Goal: Task Accomplishment & Management: Manage account settings

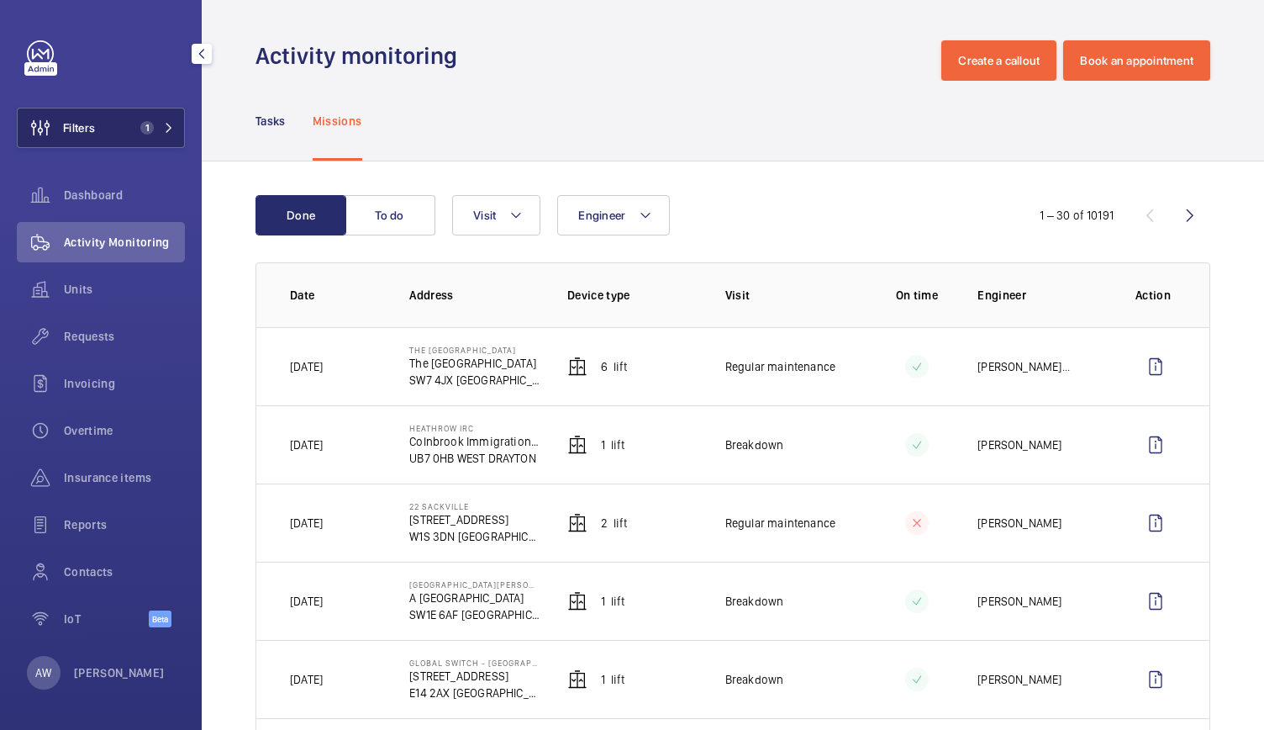
click at [163, 129] on span "1" at bounding box center [154, 127] width 40 height 13
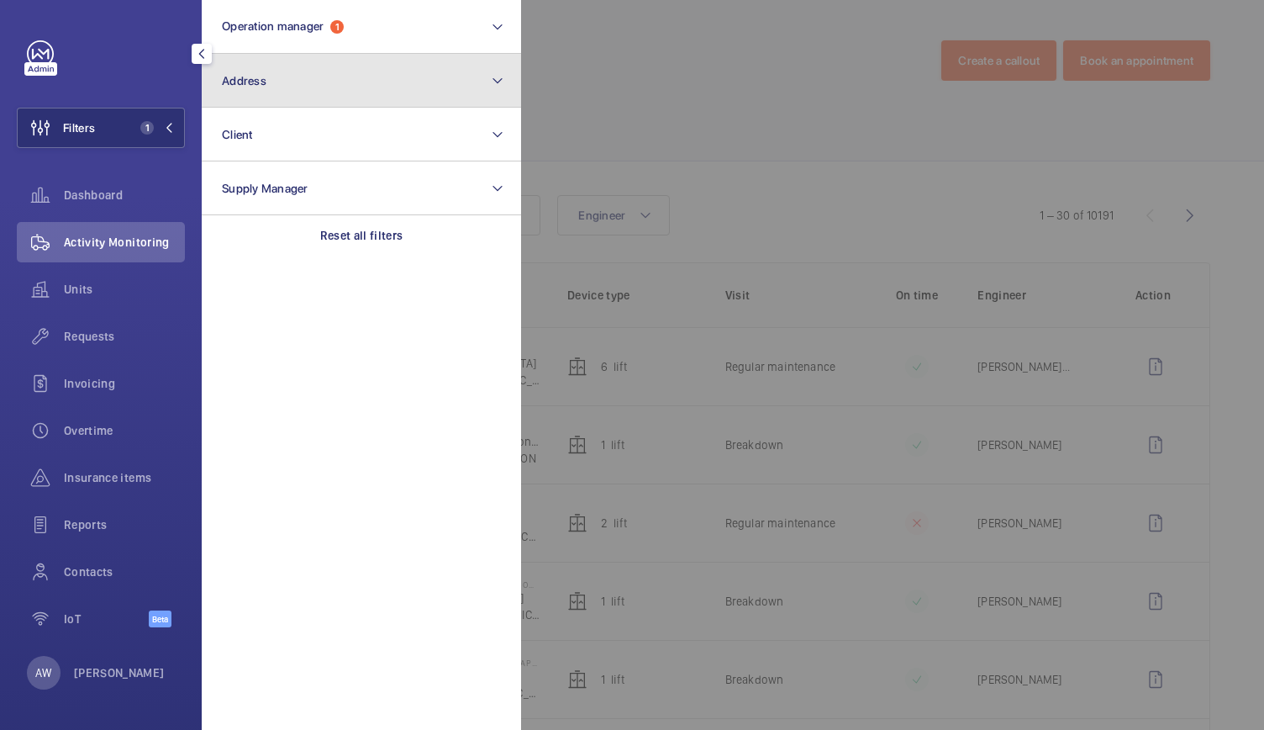
click at [303, 95] on button "Address" at bounding box center [361, 81] width 319 height 54
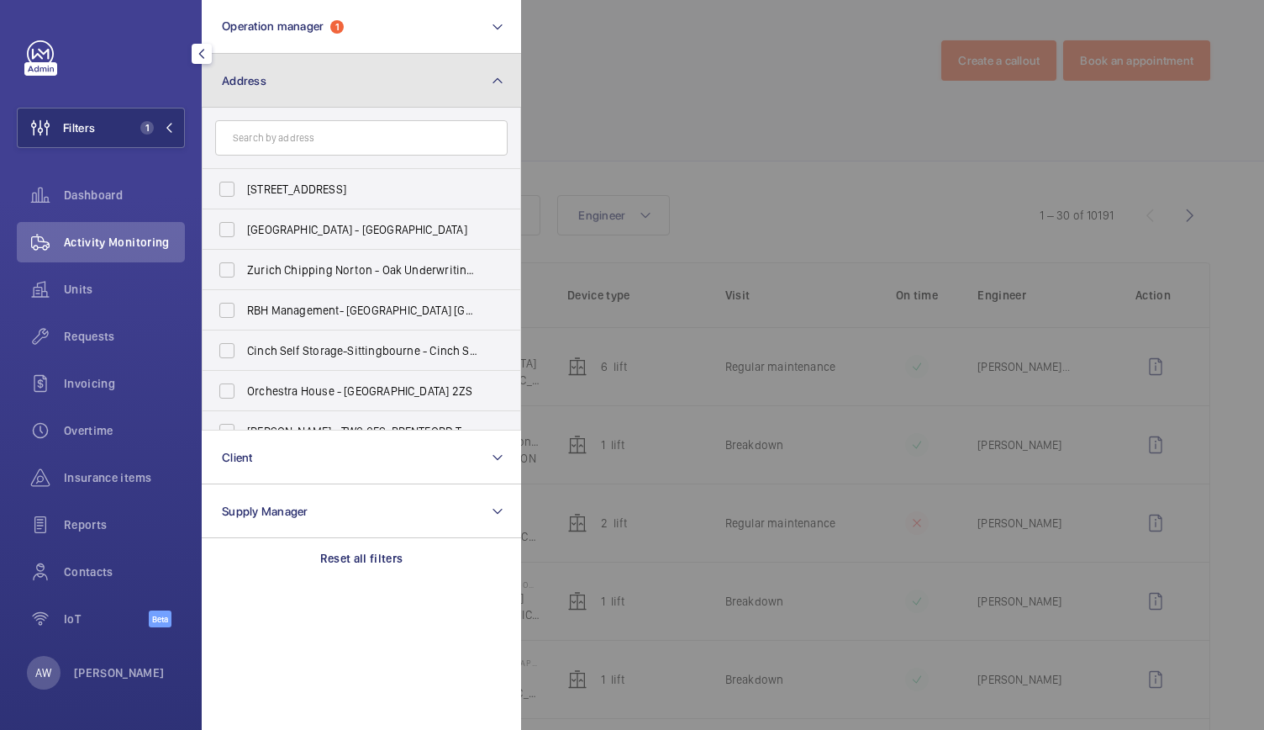
click at [303, 95] on button "Address" at bounding box center [361, 81] width 319 height 54
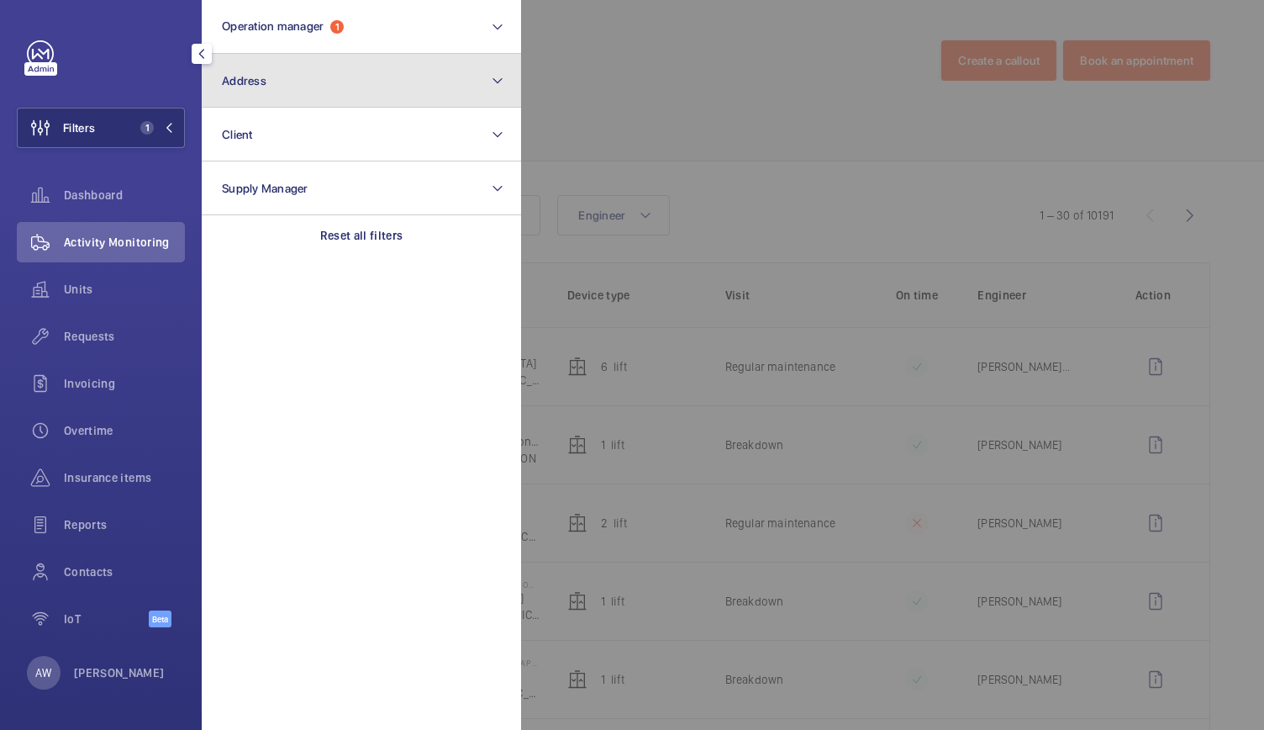
click at [303, 95] on button "Address" at bounding box center [361, 81] width 319 height 54
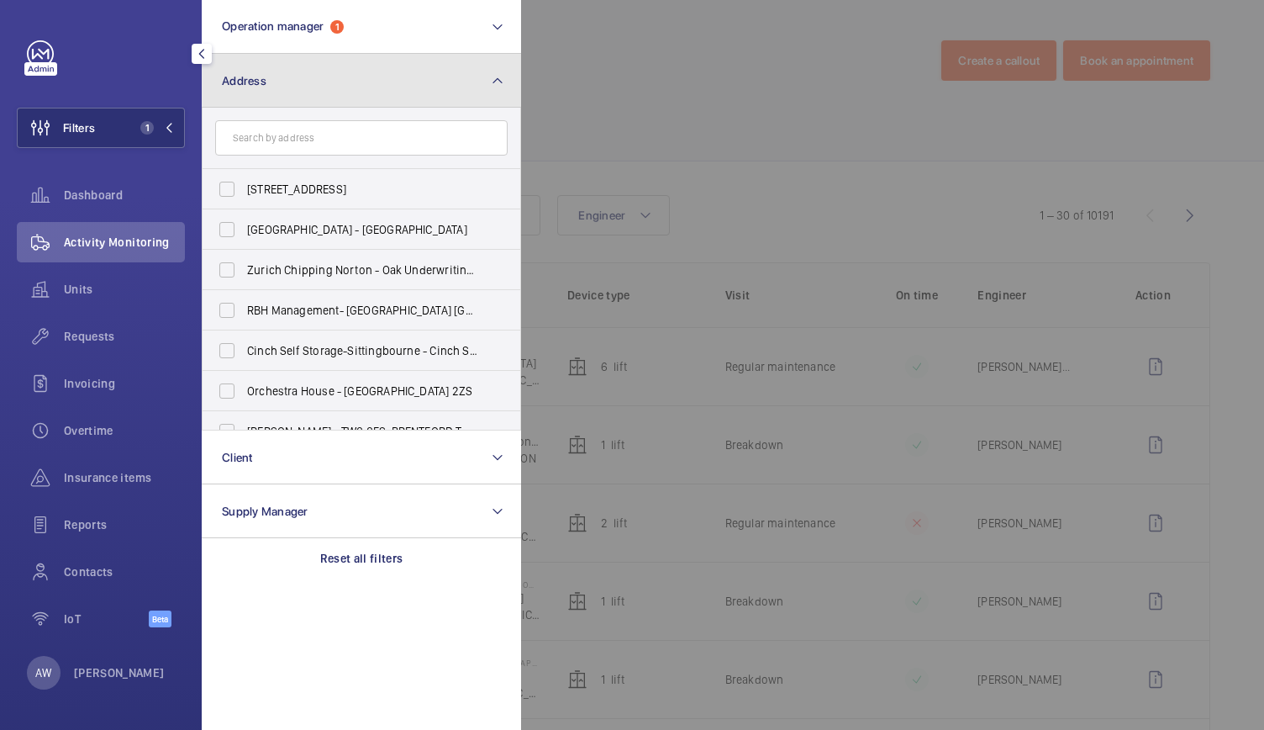
click at [303, 95] on button "Address" at bounding box center [361, 81] width 319 height 54
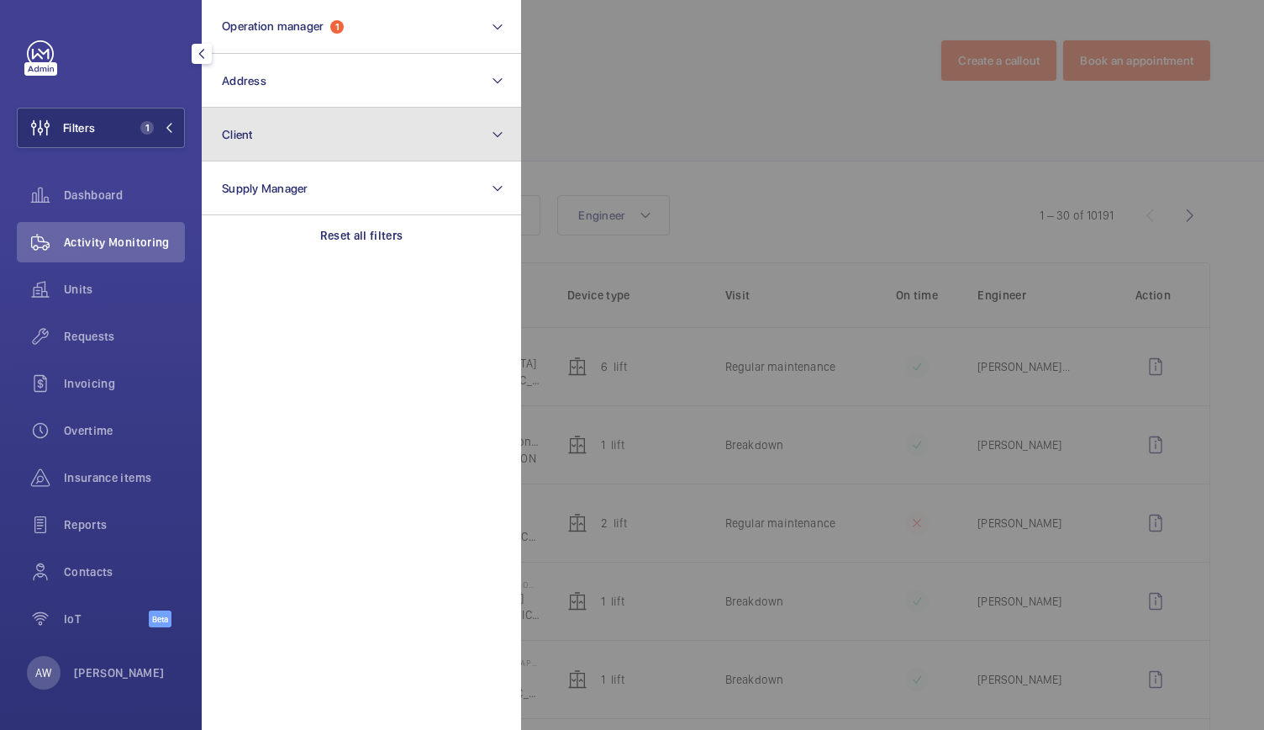
click at [294, 151] on button "Client" at bounding box center [361, 135] width 319 height 54
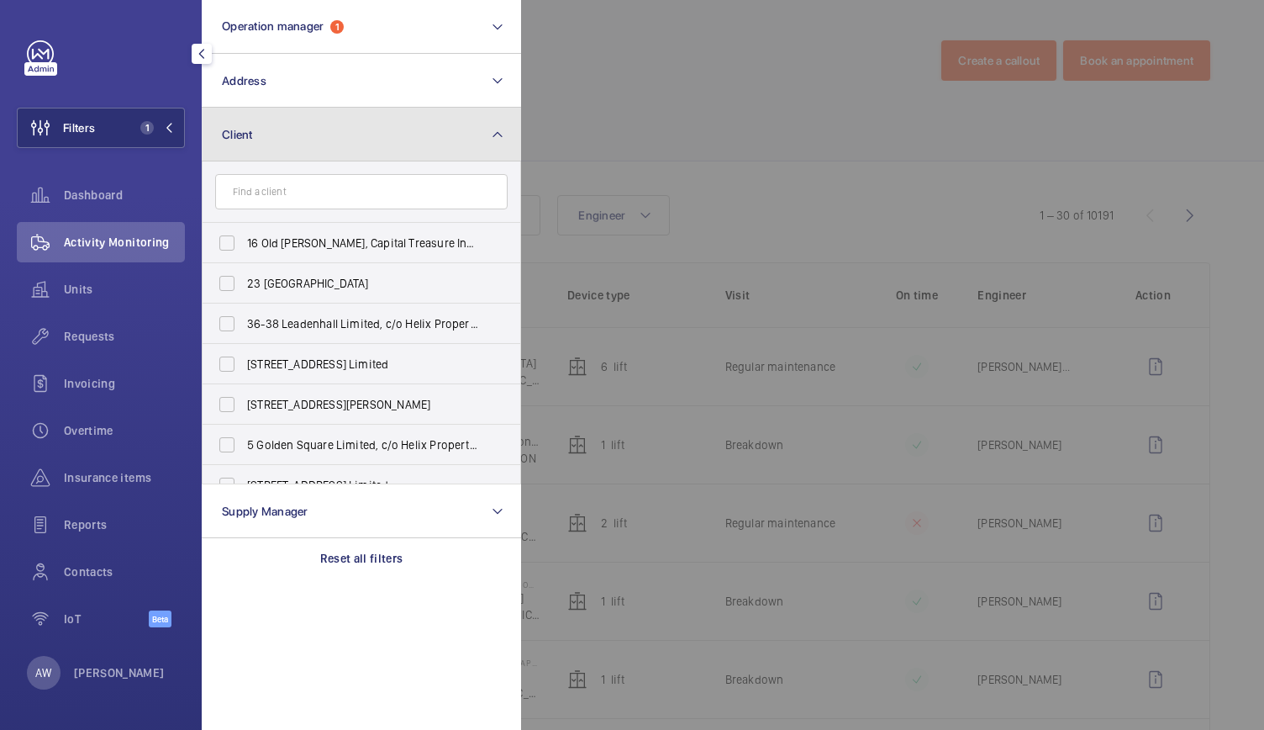
click at [294, 151] on button "Client" at bounding box center [361, 135] width 319 height 54
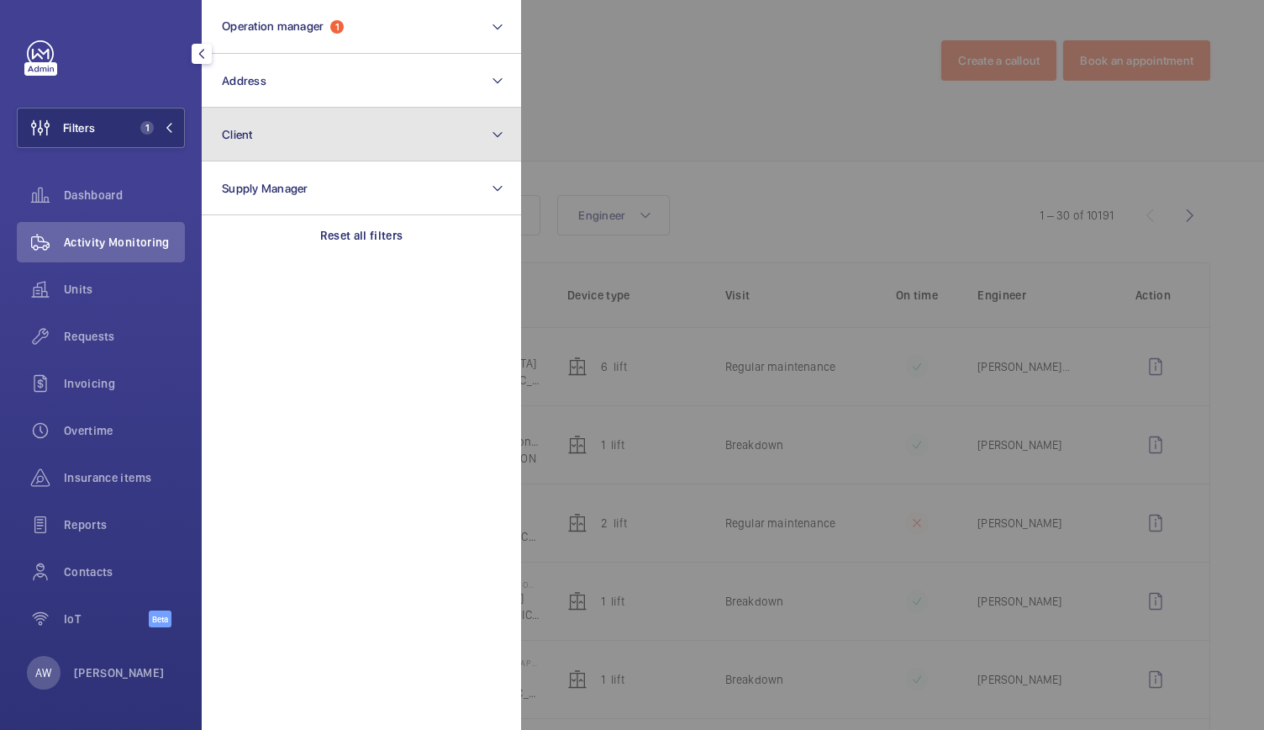
click at [289, 132] on button "Client" at bounding box center [361, 135] width 319 height 54
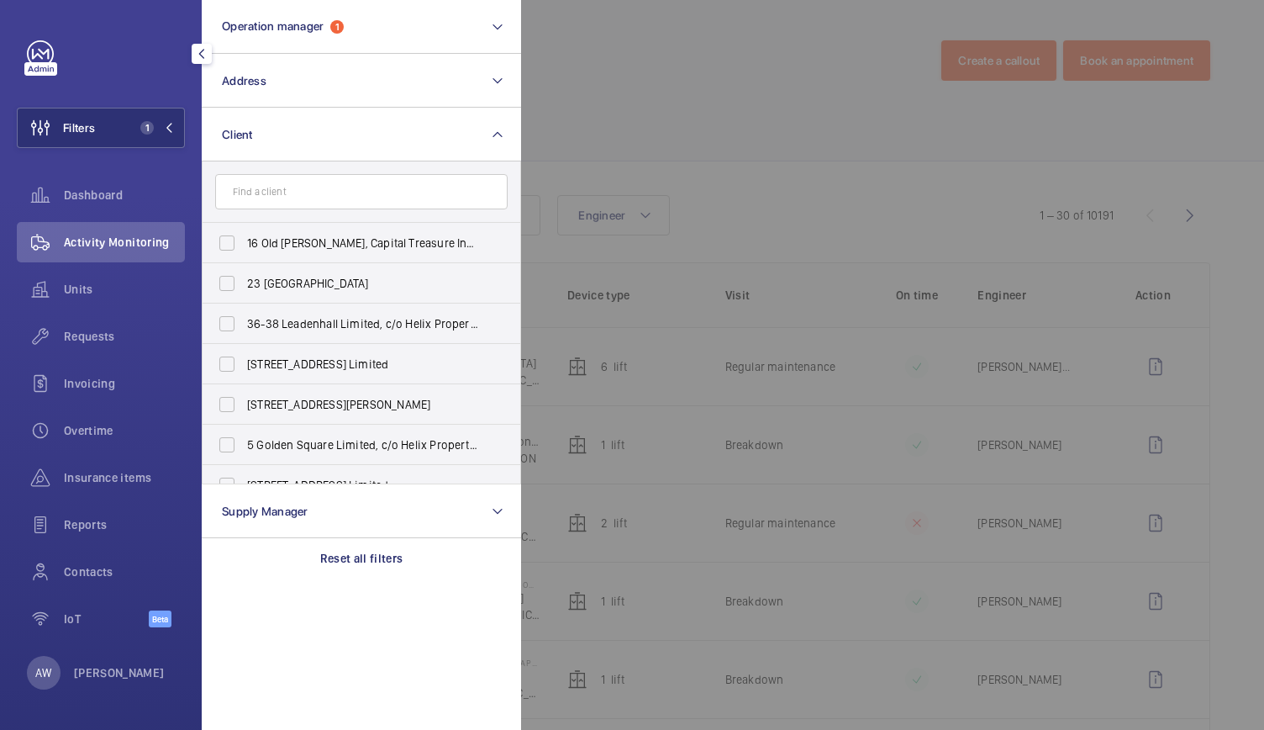
click at [256, 192] on input "text" at bounding box center [361, 191] width 292 height 35
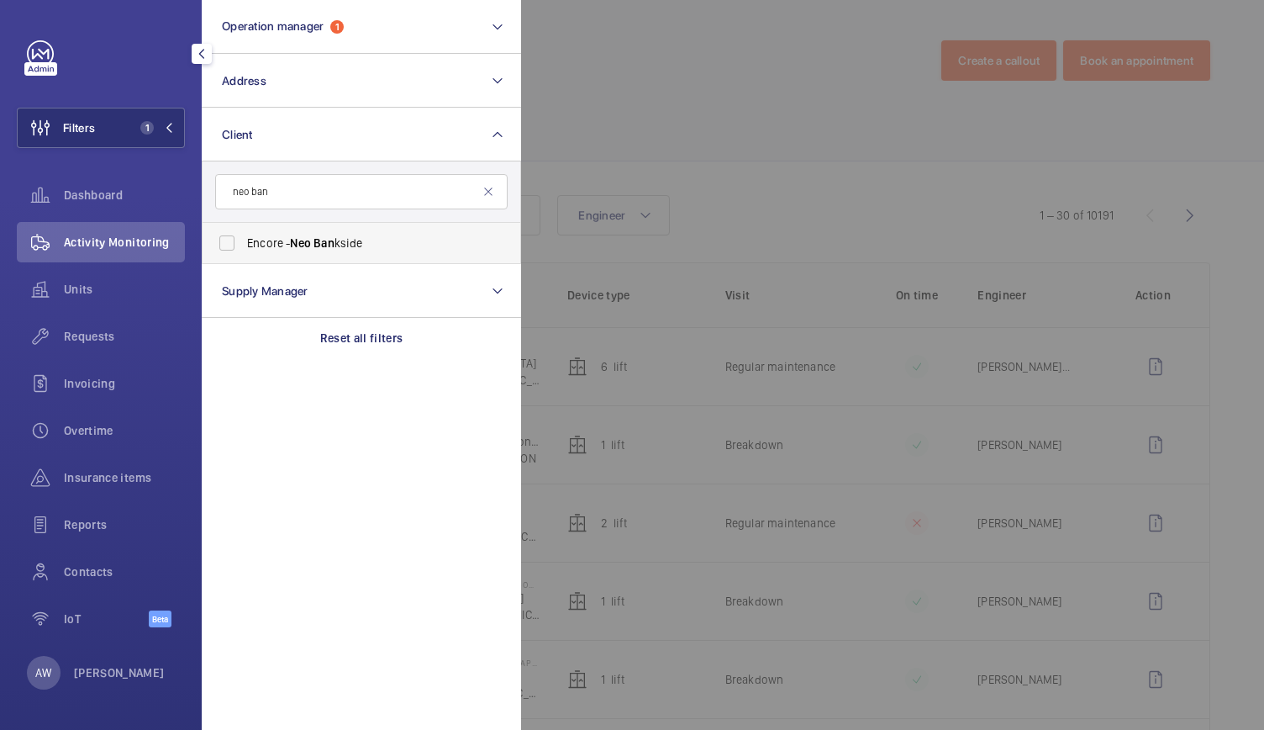
type input "neo ban"
click at [296, 240] on span "Neo" at bounding box center [300, 242] width 21 height 13
click at [244, 240] on input "Encore - Neo Ban kside" at bounding box center [227, 243] width 34 height 34
checkbox input "true"
click at [107, 327] on div "Requests" at bounding box center [101, 336] width 168 height 40
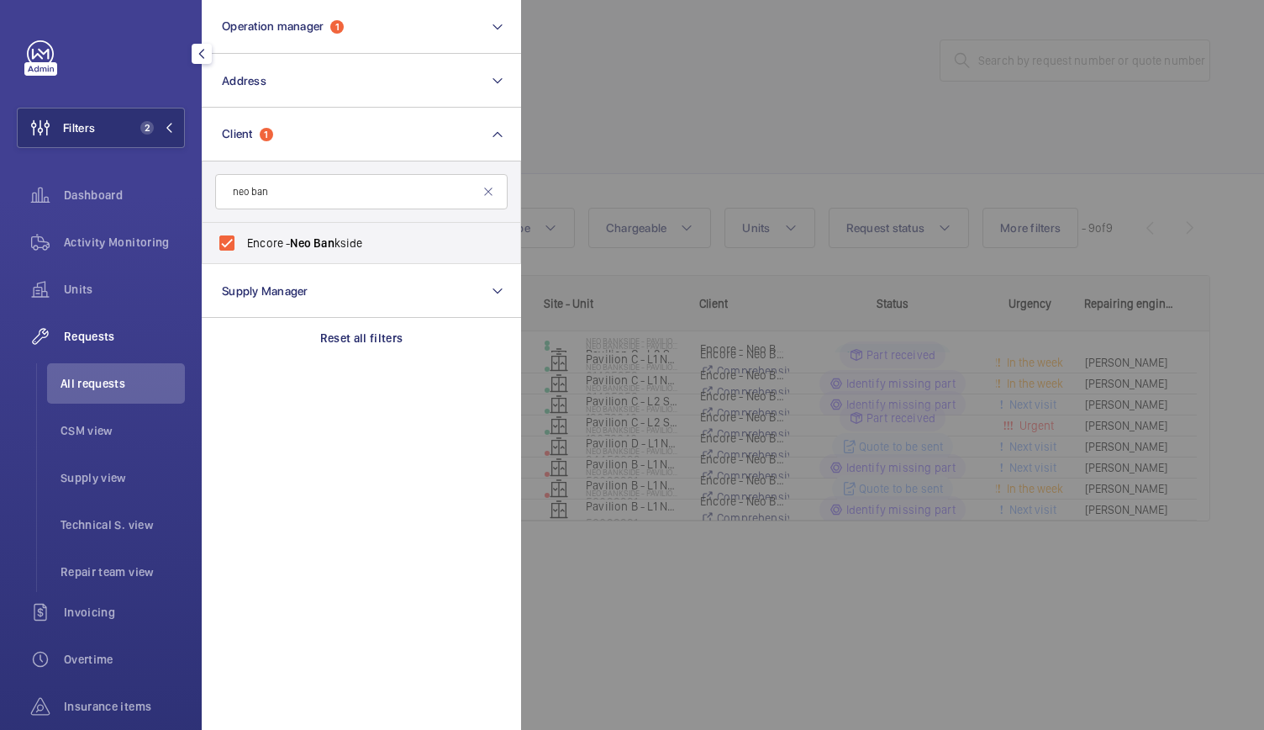
click at [655, 166] on div at bounding box center [1153, 365] width 1264 height 730
